Goal: Use online tool/utility: Utilize a website feature to perform a specific function

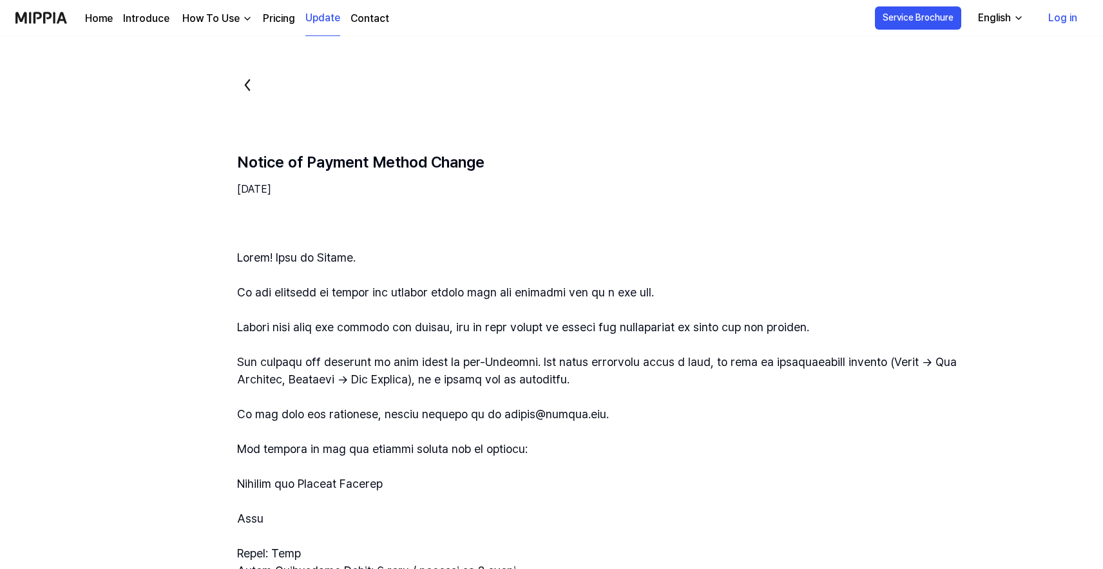
click at [269, 19] on link "Pricing" at bounding box center [279, 18] width 32 height 15
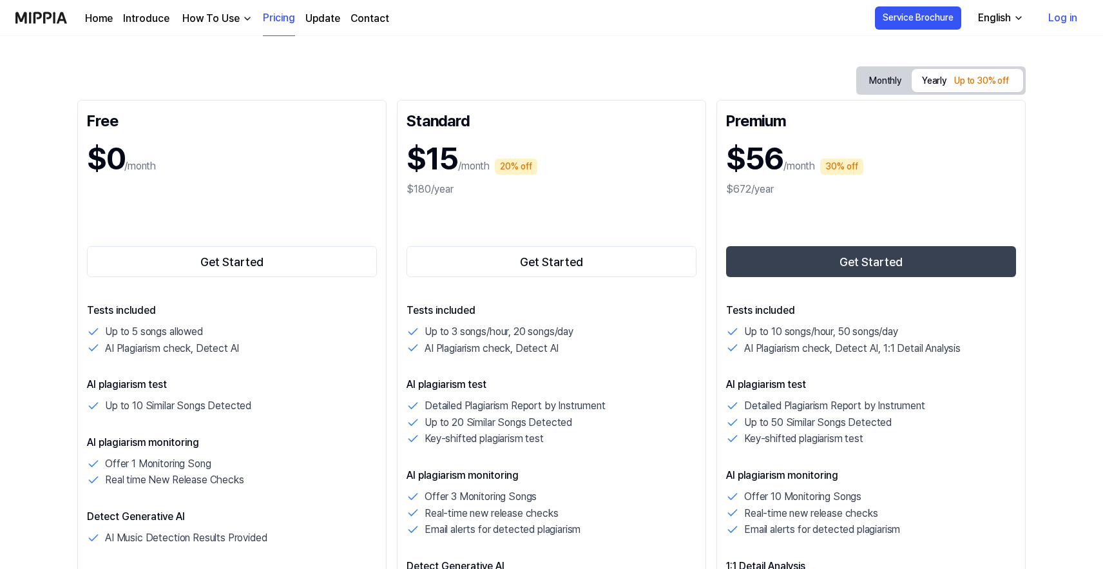
scroll to position [110, 0]
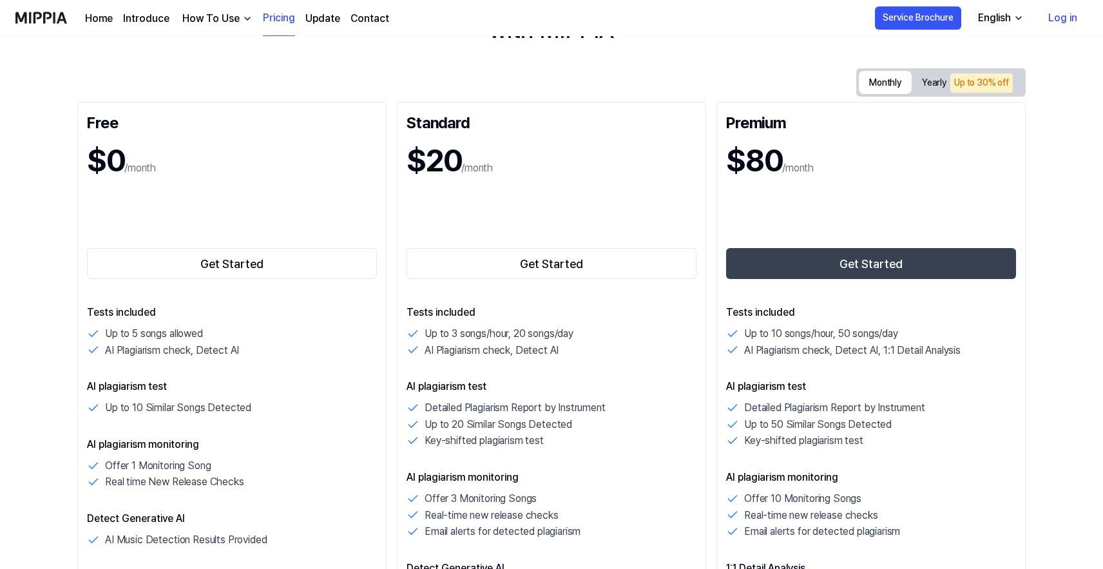
click at [874, 81] on button "Monthly" at bounding box center [885, 82] width 53 height 23
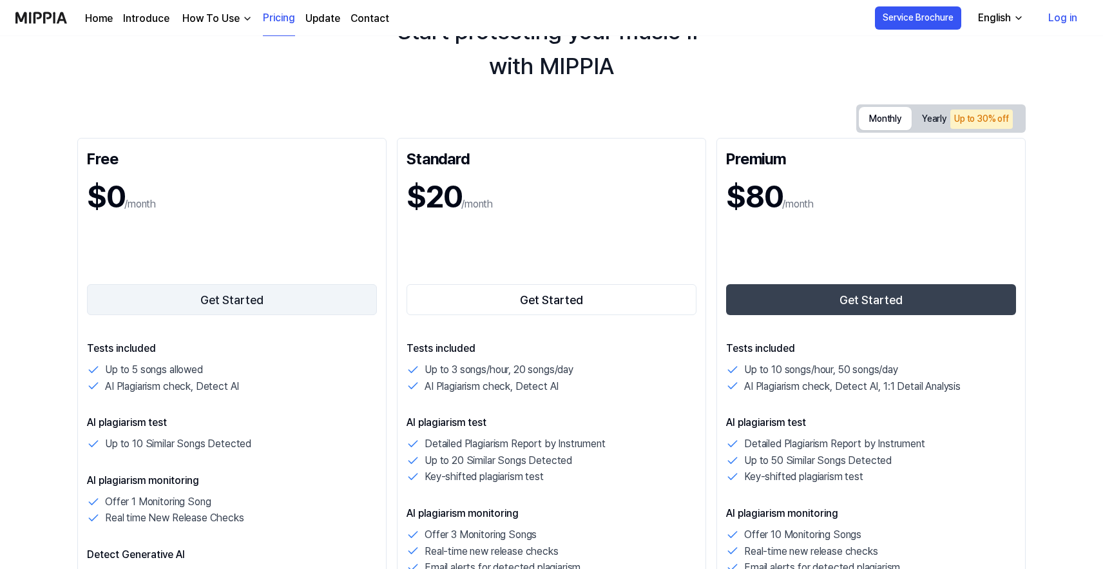
scroll to position [72, 0]
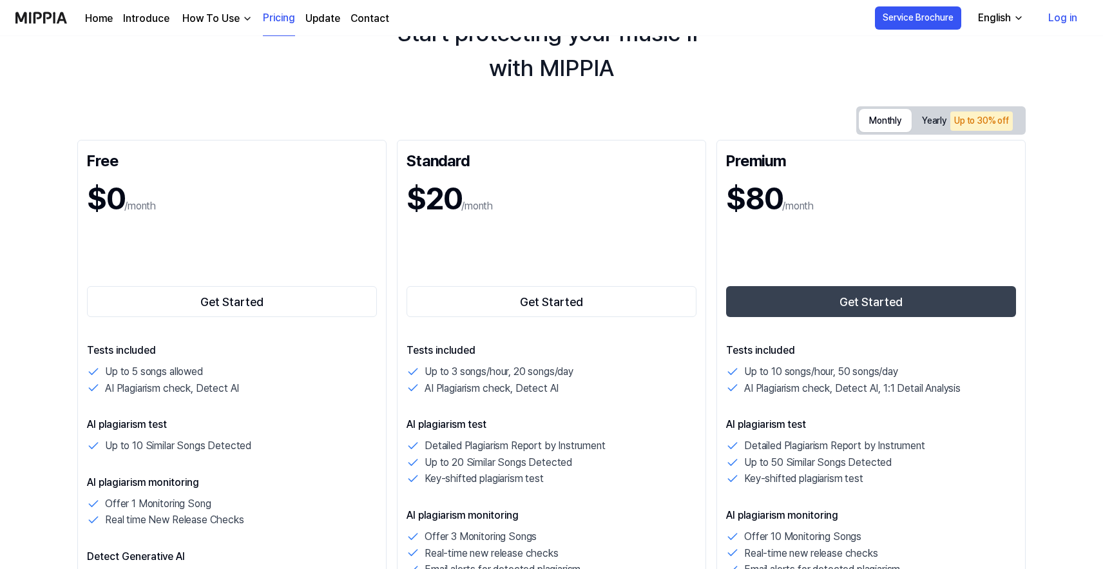
click at [963, 131] on button "Yearly Up to 30% off" at bounding box center [967, 121] width 111 height 26
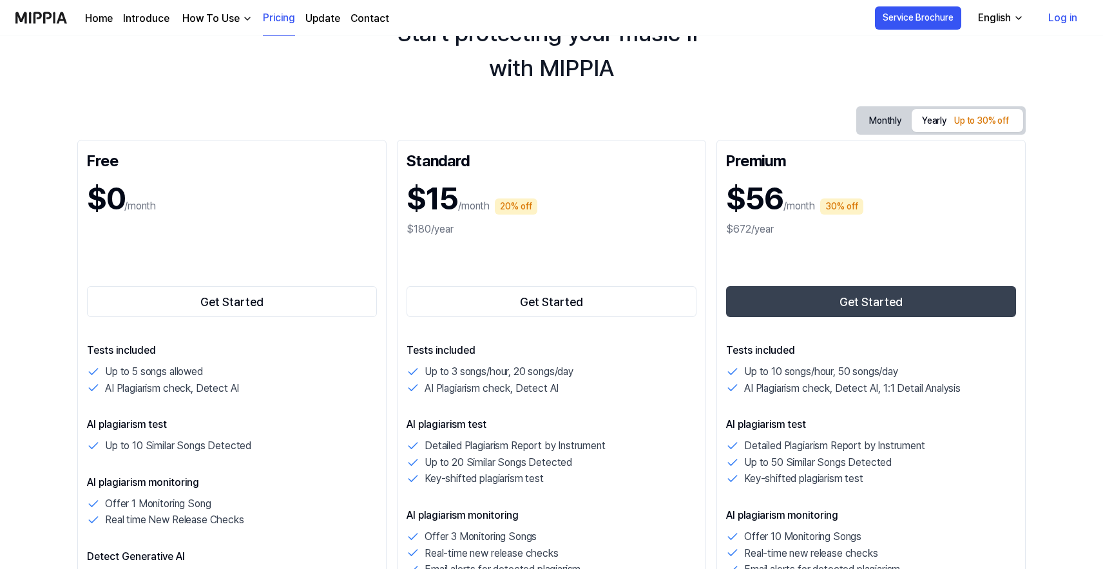
click at [882, 112] on button "Monthly" at bounding box center [885, 121] width 53 height 24
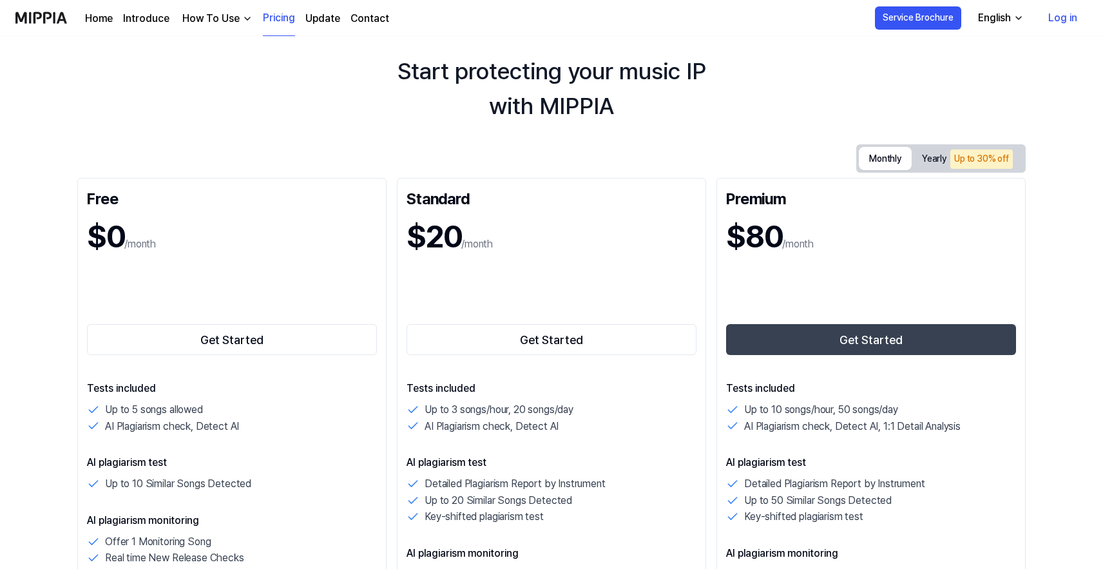
scroll to position [0, 0]
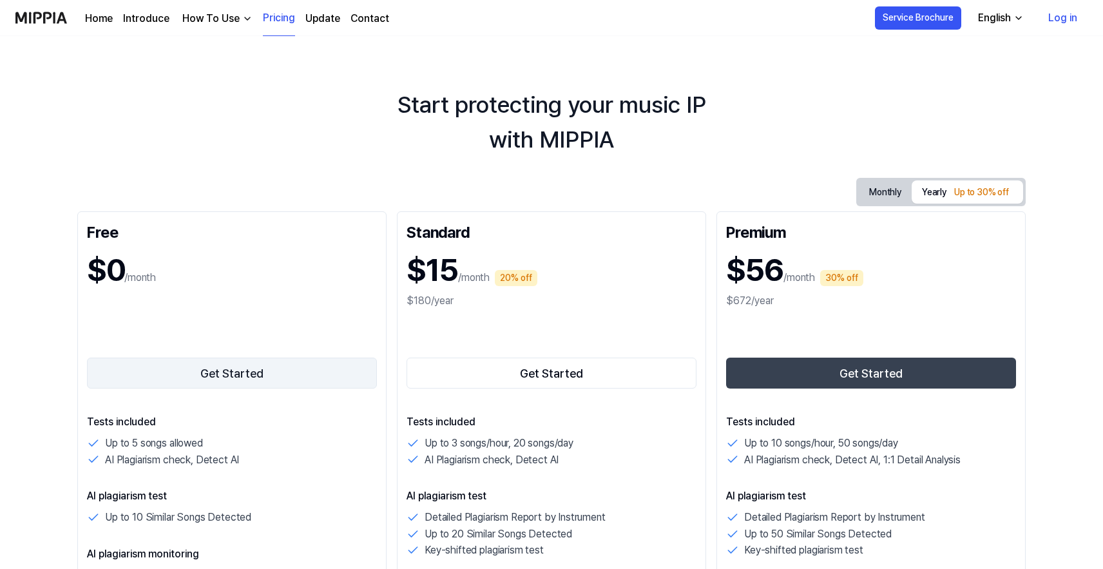
click at [235, 381] on button "Get Started" at bounding box center [232, 373] width 290 height 31
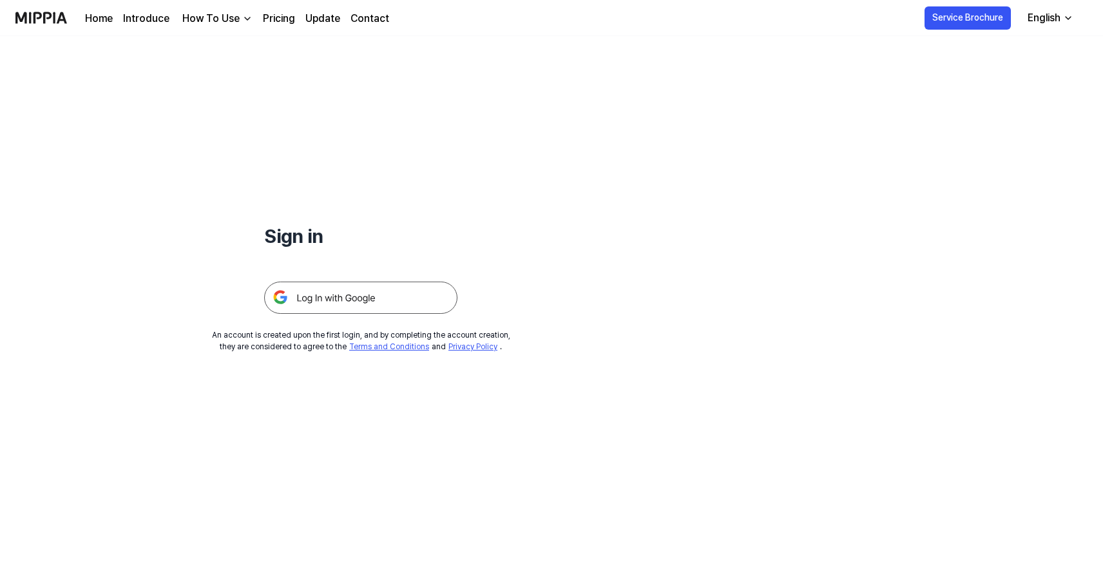
click at [1056, 10] on div "English" at bounding box center [1044, 17] width 38 height 15
click at [314, 300] on img at bounding box center [360, 298] width 193 height 32
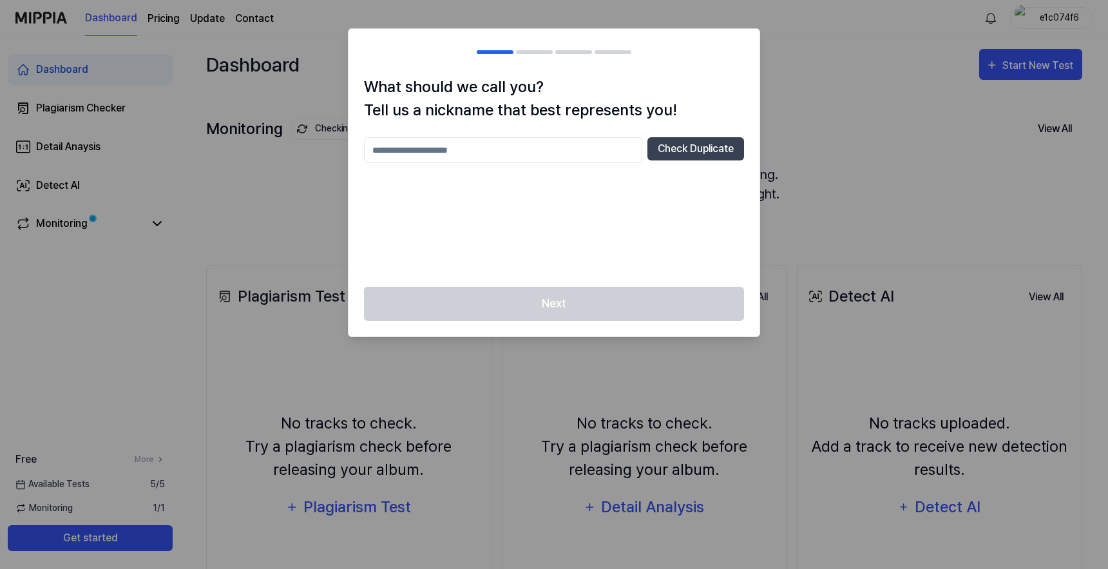
click at [517, 153] on input "text" at bounding box center [503, 150] width 278 height 26
type input "***"
click at [584, 309] on div "Next" at bounding box center [554, 312] width 411 height 50
click at [575, 305] on div "Next" at bounding box center [554, 312] width 411 height 50
click at [685, 148] on button "Check Duplicate" at bounding box center [696, 148] width 97 height 23
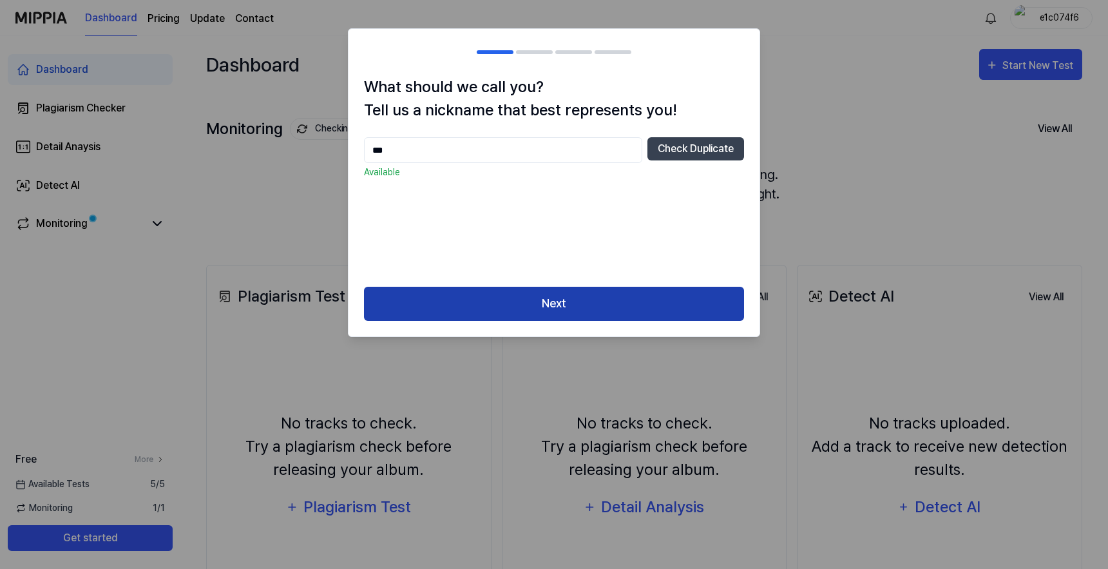
click at [568, 309] on button "Next" at bounding box center [554, 304] width 380 height 34
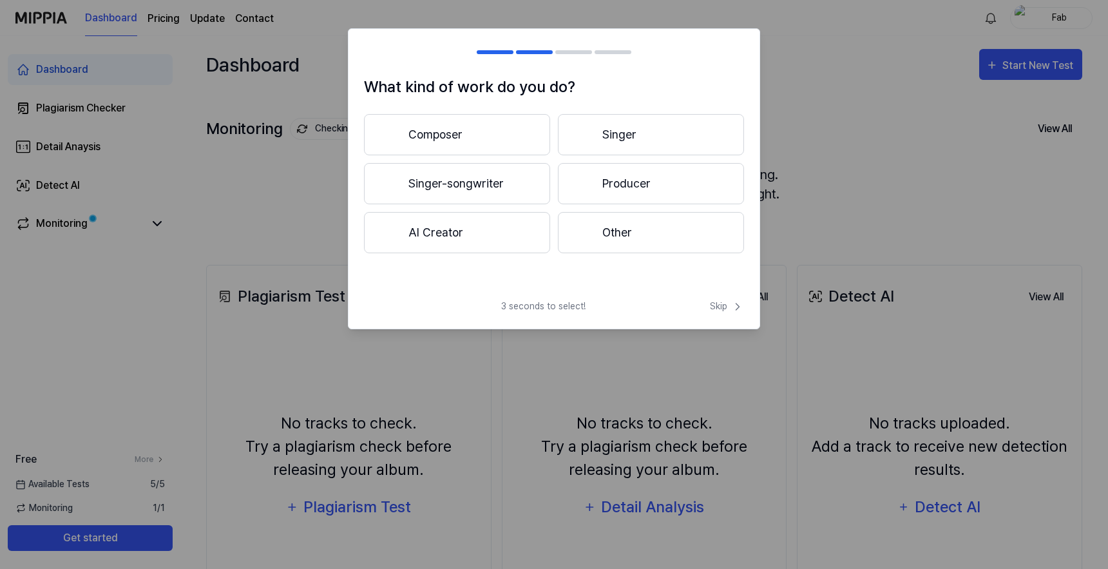
click at [636, 180] on button "Producer" at bounding box center [651, 183] width 186 height 41
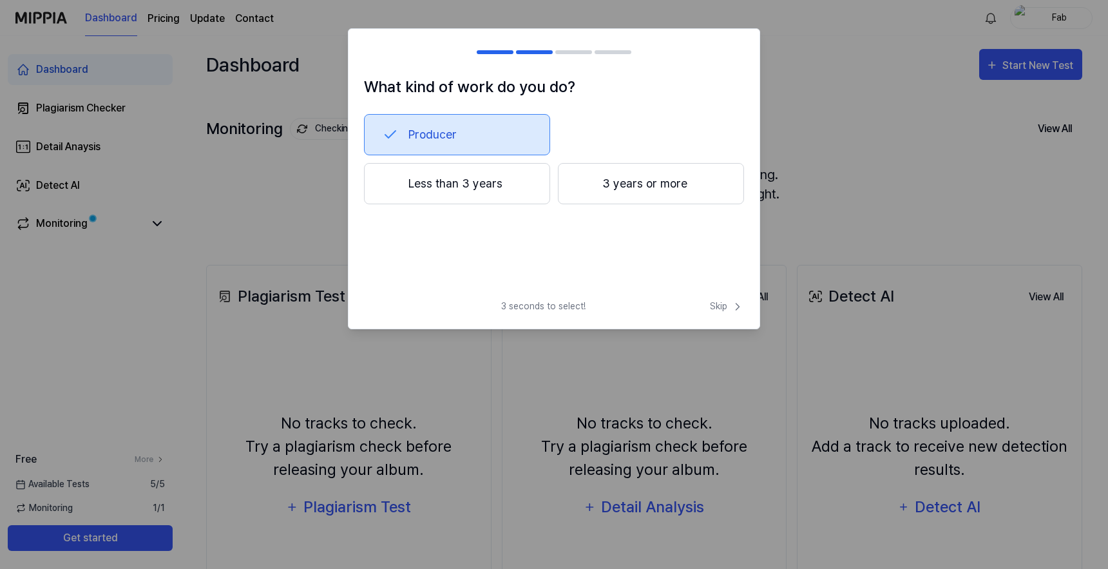
click at [631, 184] on button "3 years or more" at bounding box center [651, 183] width 186 height 41
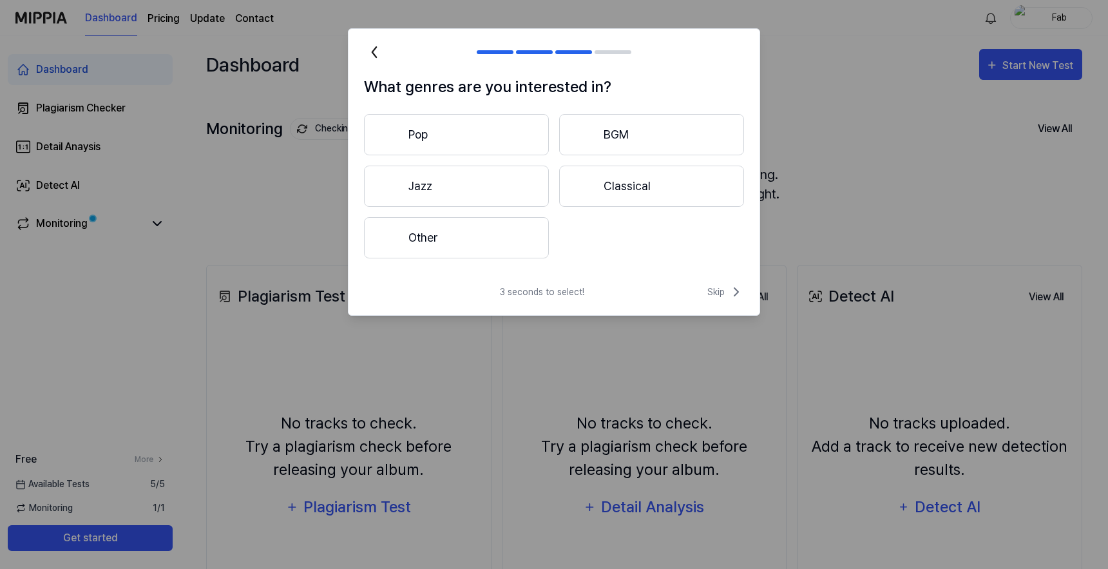
click at [501, 146] on button "Pop" at bounding box center [456, 134] width 185 height 41
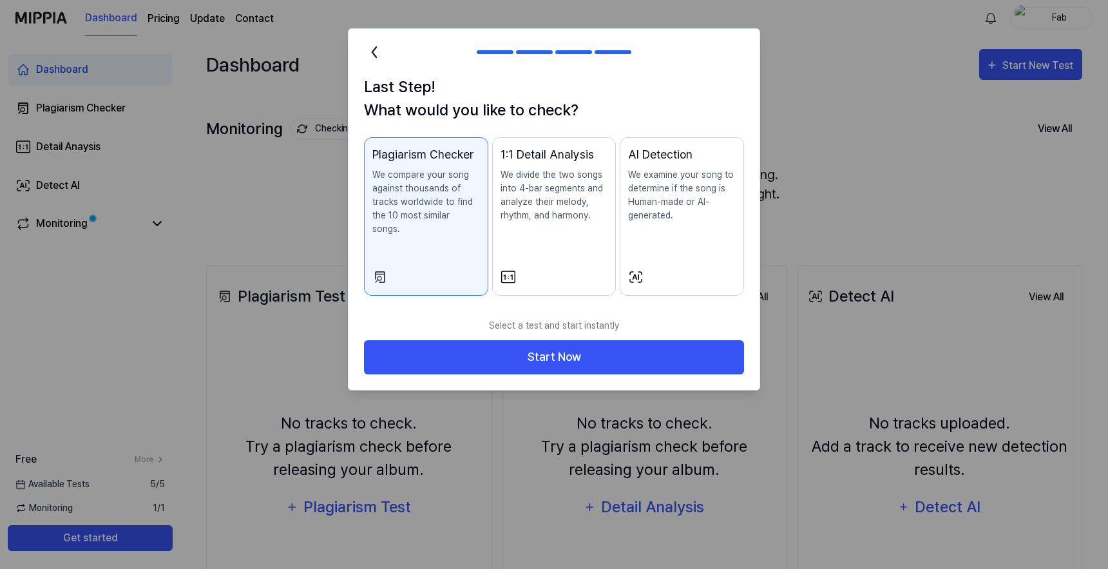
click at [541, 193] on p "We divide the two songs into 4-bar segments and analyze their melody, rhythm, a…" at bounding box center [555, 195] width 108 height 54
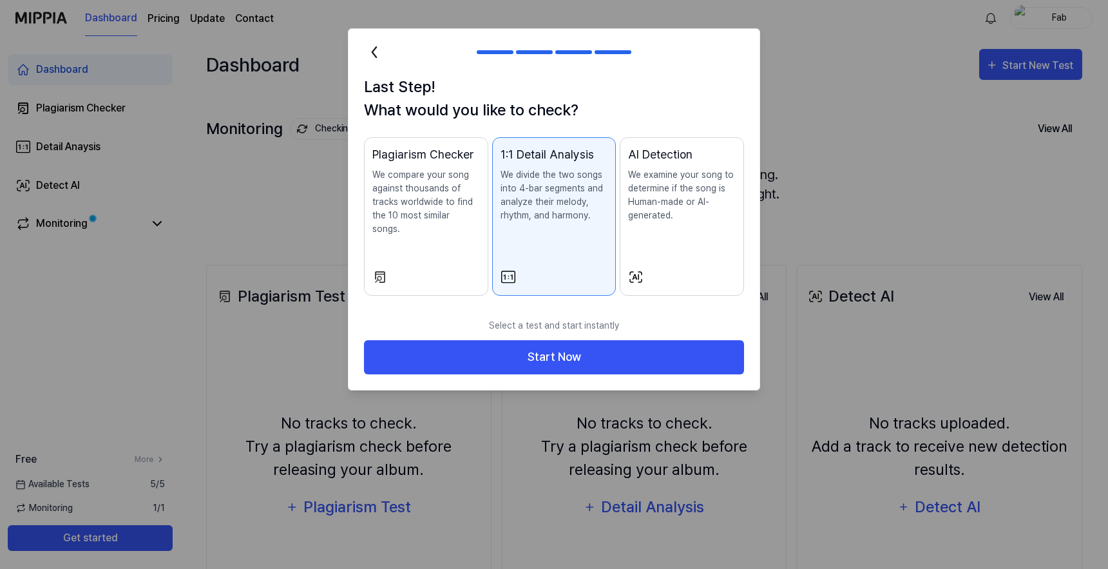
click at [409, 197] on p "We compare your song against thousands of tracks worldwide to find the 10 most …" at bounding box center [426, 202] width 108 height 68
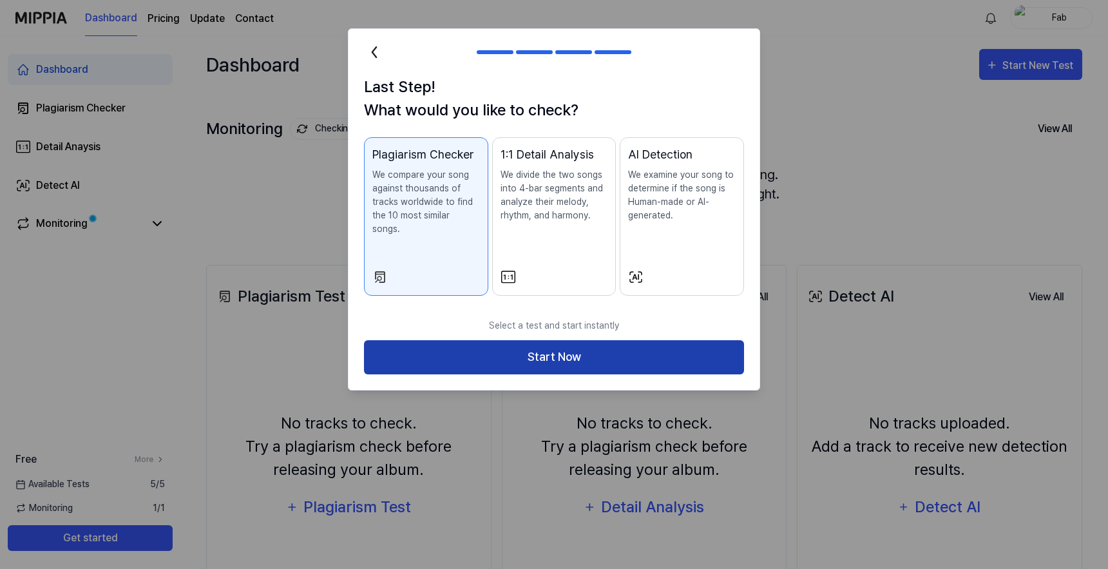
click at [482, 340] on button "Start Now" at bounding box center [554, 357] width 380 height 34
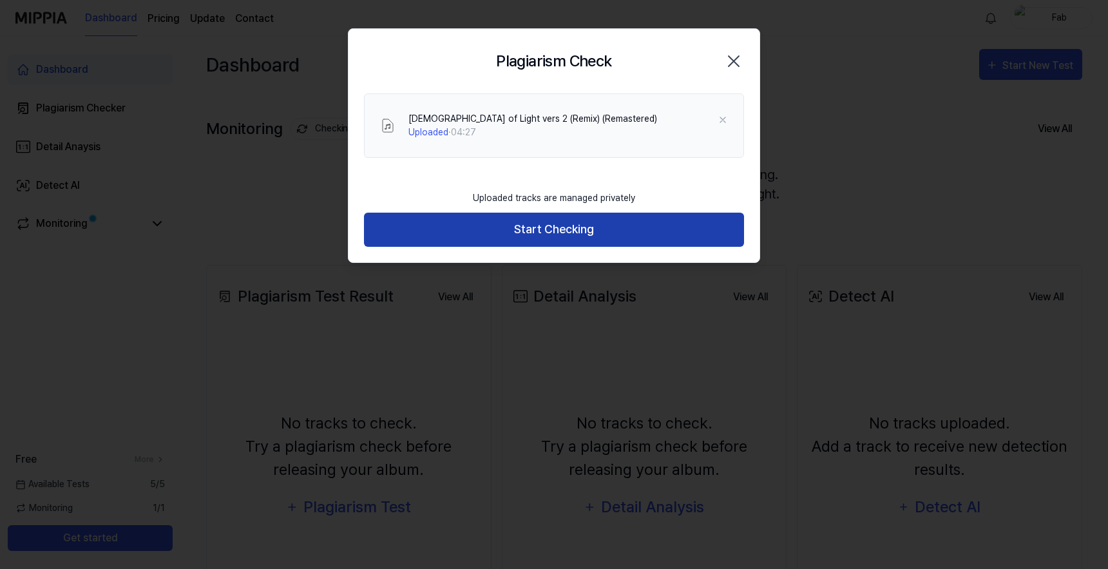
click at [537, 234] on button "Start Checking" at bounding box center [554, 230] width 380 height 34
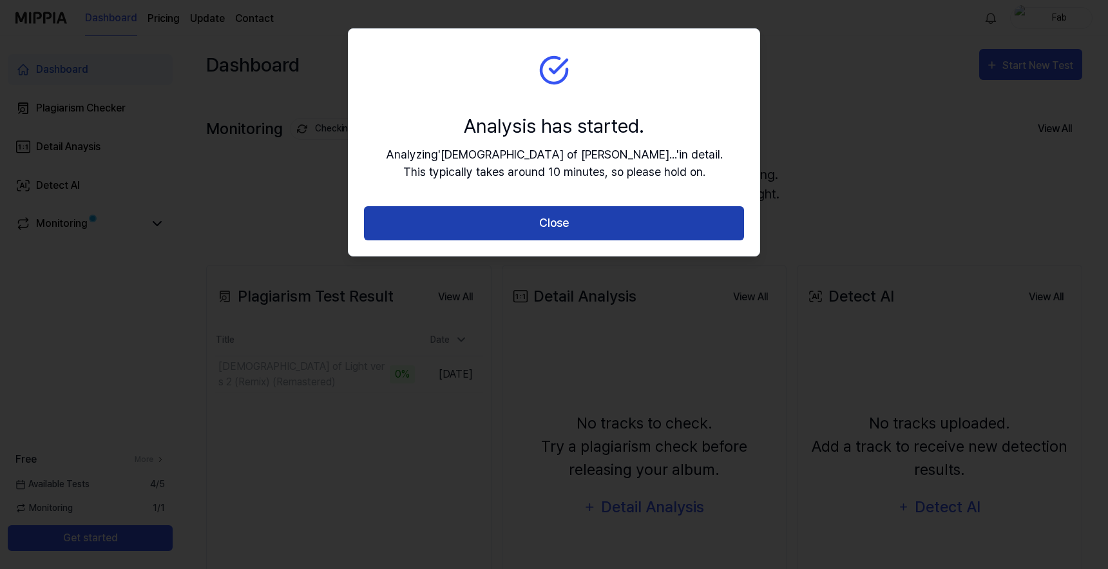
click at [532, 220] on button "Close" at bounding box center [554, 223] width 380 height 34
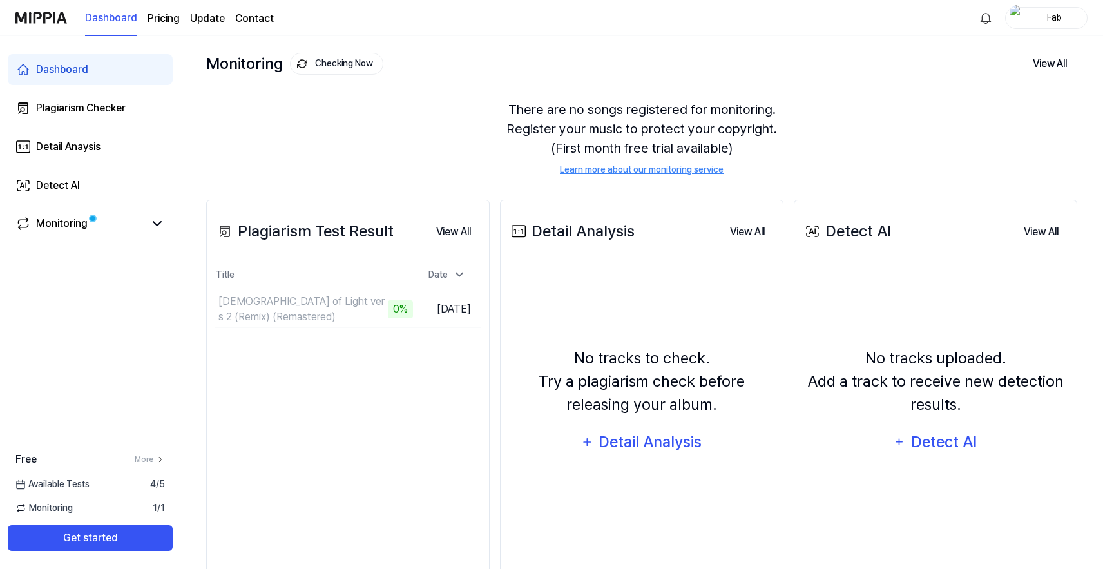
scroll to position [108, 0]
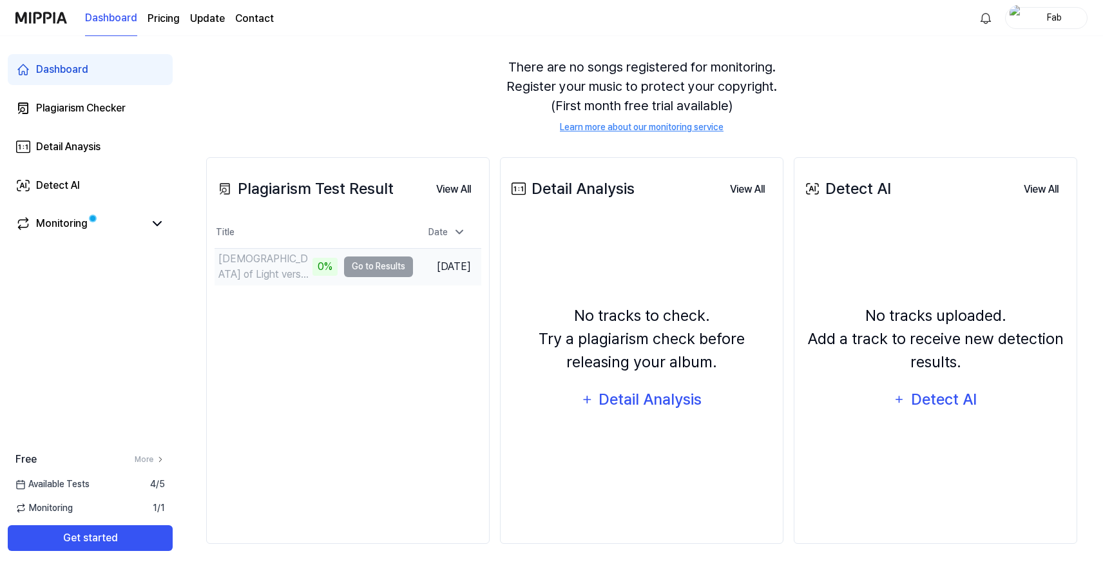
click at [349, 268] on td "[DEMOGRAPHIC_DATA] of Light vers 2 (Remix) (Remastered) 0% Go to Results" at bounding box center [314, 267] width 198 height 36
click at [59, 222] on div "Monitoring" at bounding box center [62, 223] width 52 height 15
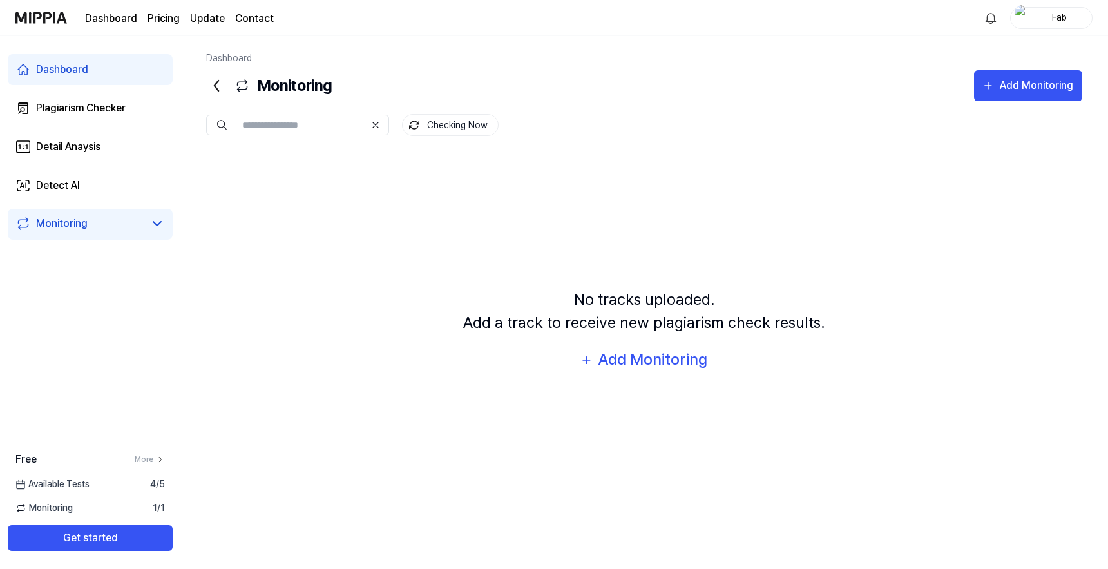
click at [44, 70] on div "Dashboard" at bounding box center [62, 69] width 52 height 15
